Goal: Communication & Community: Ask a question

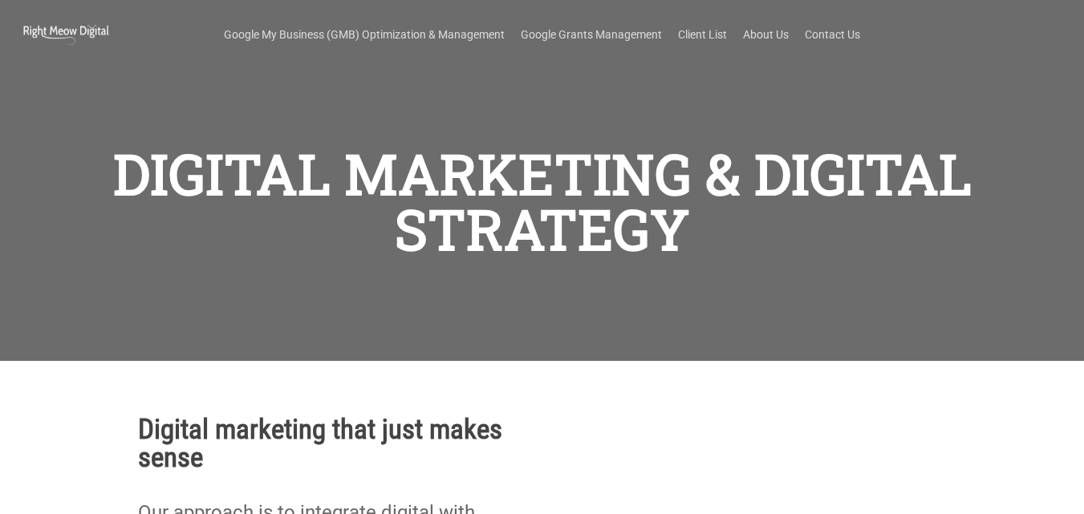
scroll to position [124, 0]
click at [838, 38] on link "Contact Us" at bounding box center [831, 34] width 55 height 16
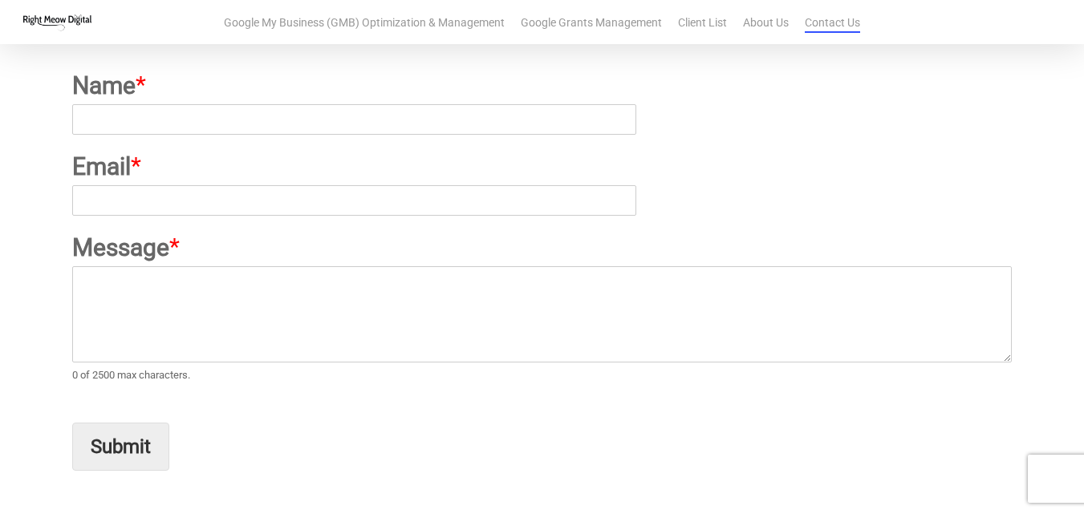
scroll to position [160, 0]
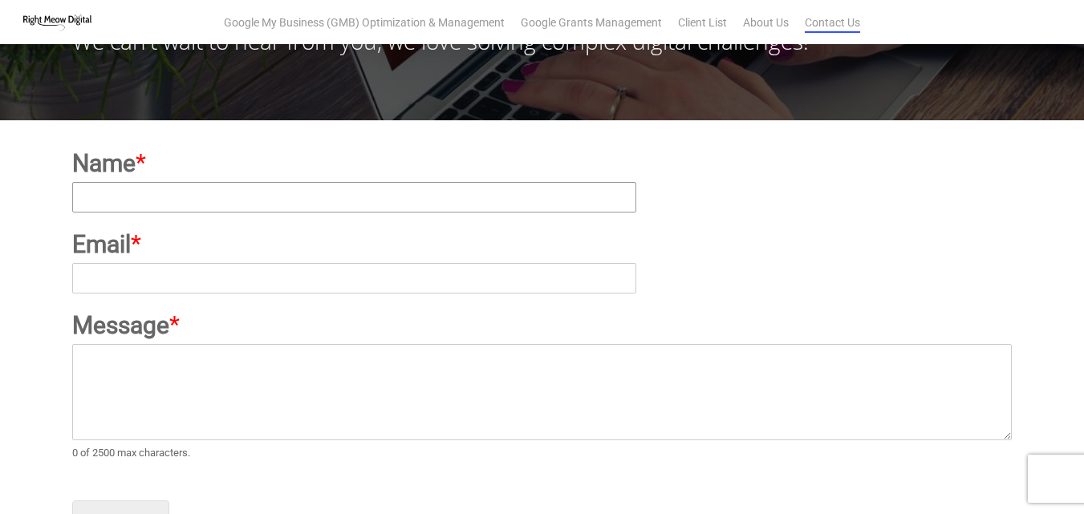
click at [180, 192] on input "Name *" at bounding box center [353, 197] width 563 height 30
type input "gourangaseoconsultant@gmail.com"
drag, startPoint x: 308, startPoint y: 200, endPoint x: 0, endPoint y: 192, distance: 308.1
click at [0, 192] on div "Name * gourangaseoconsultant@gmail.com Email * Message * 0 of 2500 max characte…" at bounding box center [542, 344] width 1084 height 448
click at [160, 205] on input "Name *" at bounding box center [353, 197] width 563 height 30
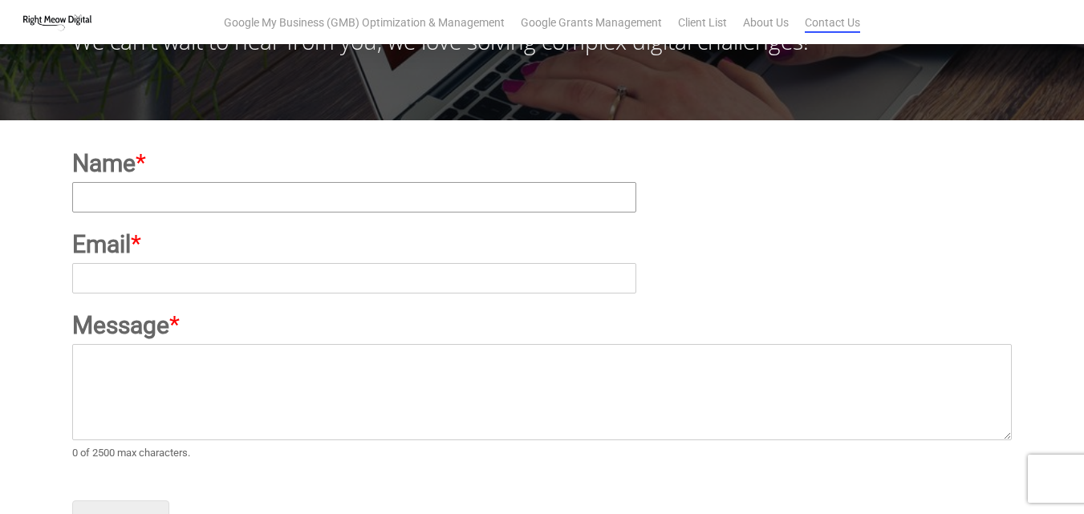
type input "Gouranga Mallick"
click at [213, 269] on input "Email *" at bounding box center [353, 278] width 563 height 30
type input "gourangaseoconsultant@gmail.com"
click at [259, 386] on textarea "Message *" at bounding box center [541, 392] width 939 height 96
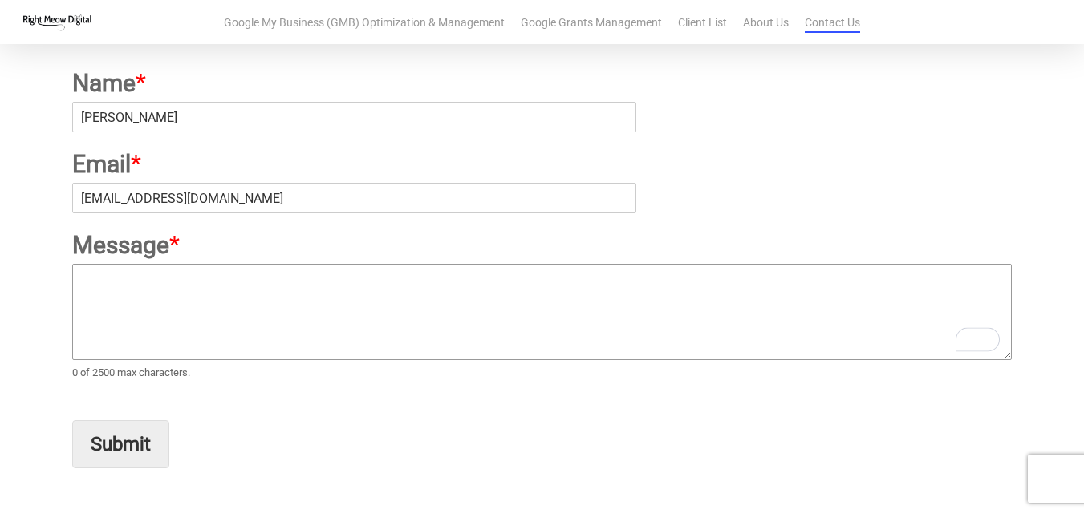
click at [286, 279] on textarea "Message *" at bounding box center [541, 312] width 939 height 96
paste textarea "Hi, This is Gouranga Mallick from Link Builders Team. I have in my collection l…"
type textarea "Hi, This is Gouranga Mallick from Link Builders Team. I have in my collection l…"
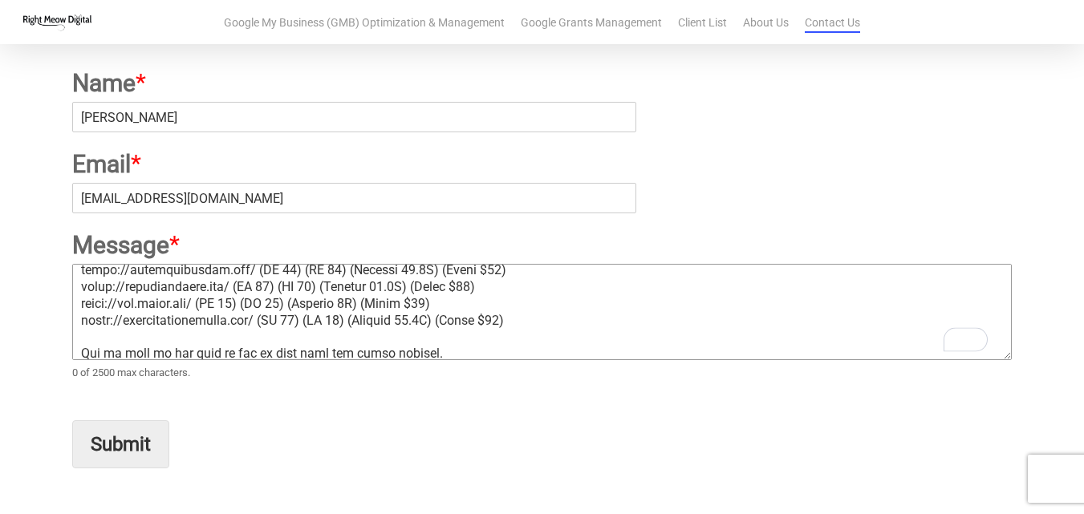
scroll to position [0, 0]
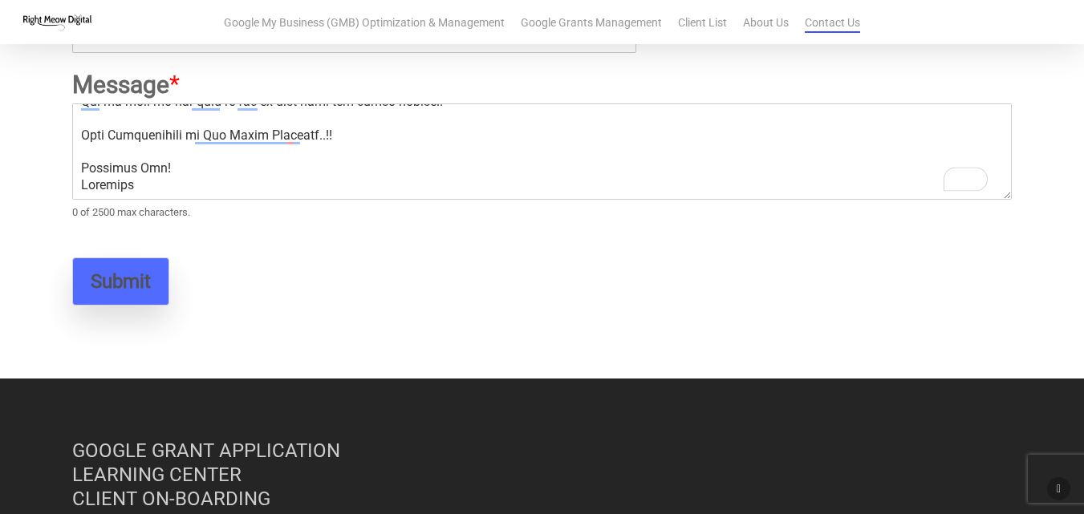
click at [102, 284] on button "Submit" at bounding box center [120, 281] width 97 height 48
